Goal: Check status: Check status

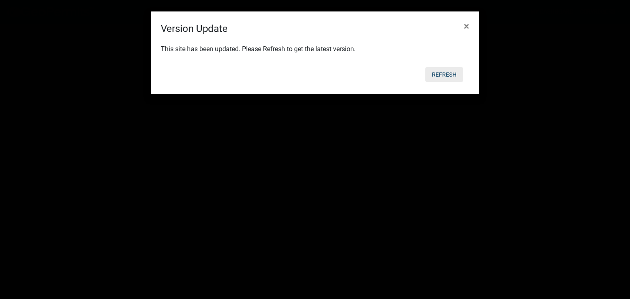
click at [445, 75] on button "Refresh" at bounding box center [444, 74] width 38 height 15
click at [450, 72] on button "Refresh" at bounding box center [444, 74] width 38 height 15
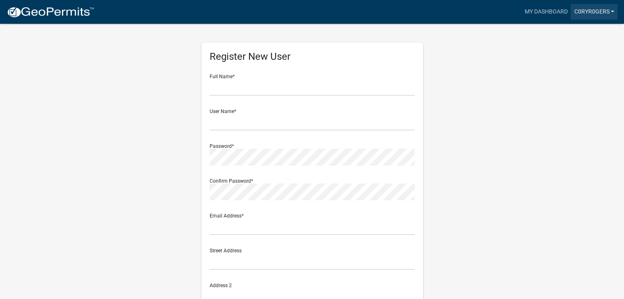
click at [590, 13] on link "C0ryR0gers" at bounding box center [594, 12] width 47 height 16
click at [583, 34] on link "Account" at bounding box center [585, 34] width 66 height 20
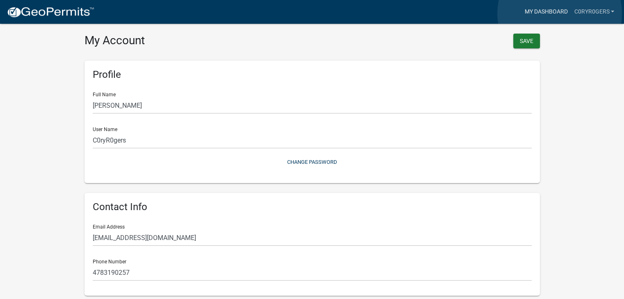
click at [559, 14] on link "My Dashboard" at bounding box center [546, 12] width 50 height 16
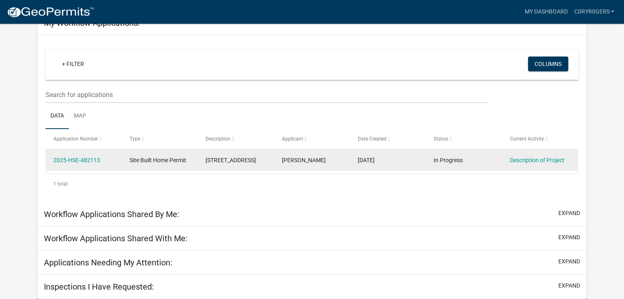
scroll to position [77, 0]
click at [482, 156] on div "In Progress" at bounding box center [464, 160] width 60 height 9
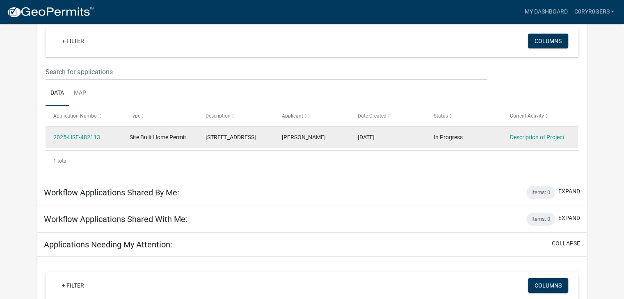
click at [144, 148] on datatable-body-cell "Site Built Home Permit" at bounding box center [159, 137] width 76 height 21
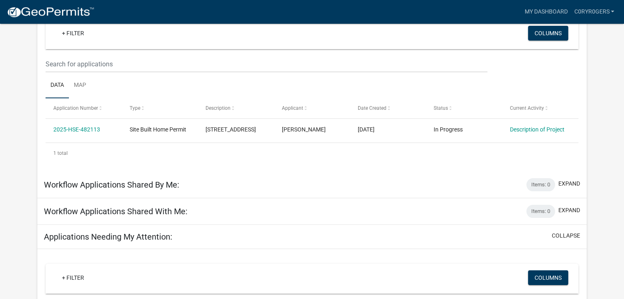
scroll to position [82, 0]
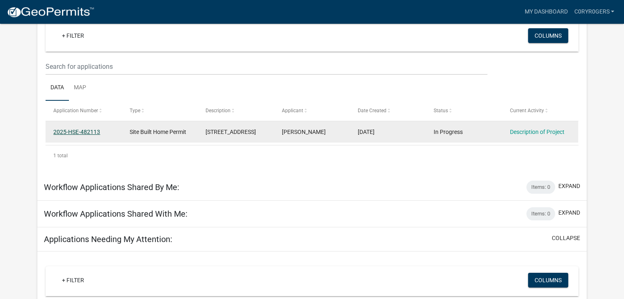
click at [80, 129] on link "2025-HSE-482113" at bounding box center [76, 132] width 47 height 7
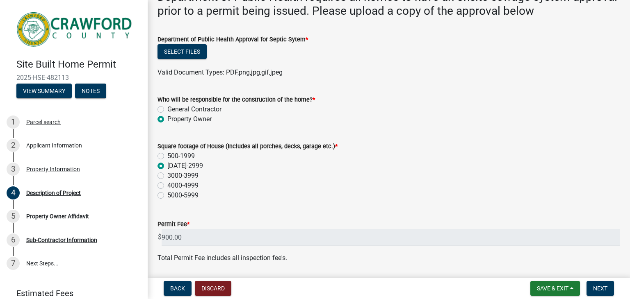
scroll to position [291, 0]
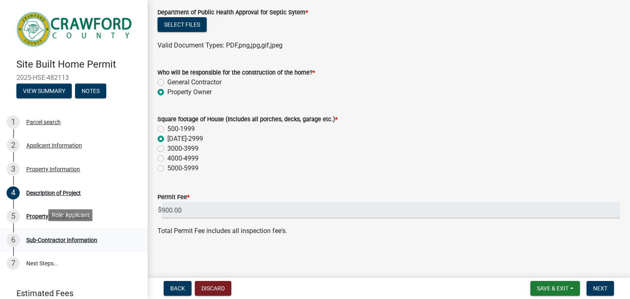
click at [68, 238] on div "Sub-Contractor Information" at bounding box center [61, 241] width 71 height 6
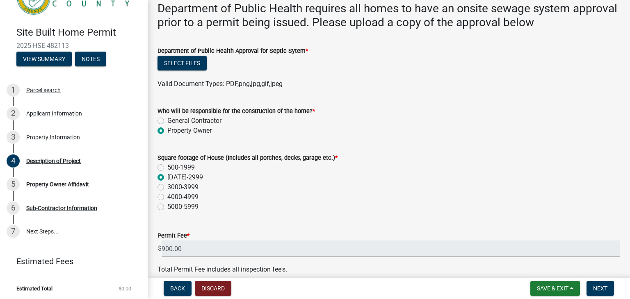
scroll to position [250, 0]
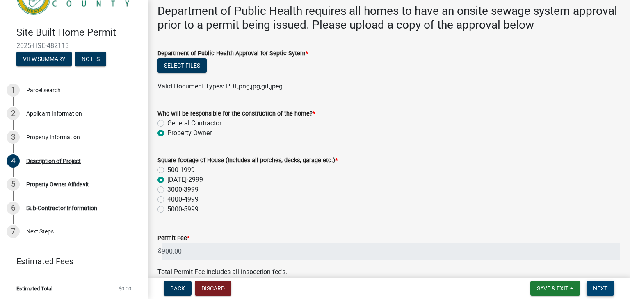
click at [598, 287] on span "Next" at bounding box center [600, 289] width 14 height 7
